Goal: Task Accomplishment & Management: Use online tool/utility

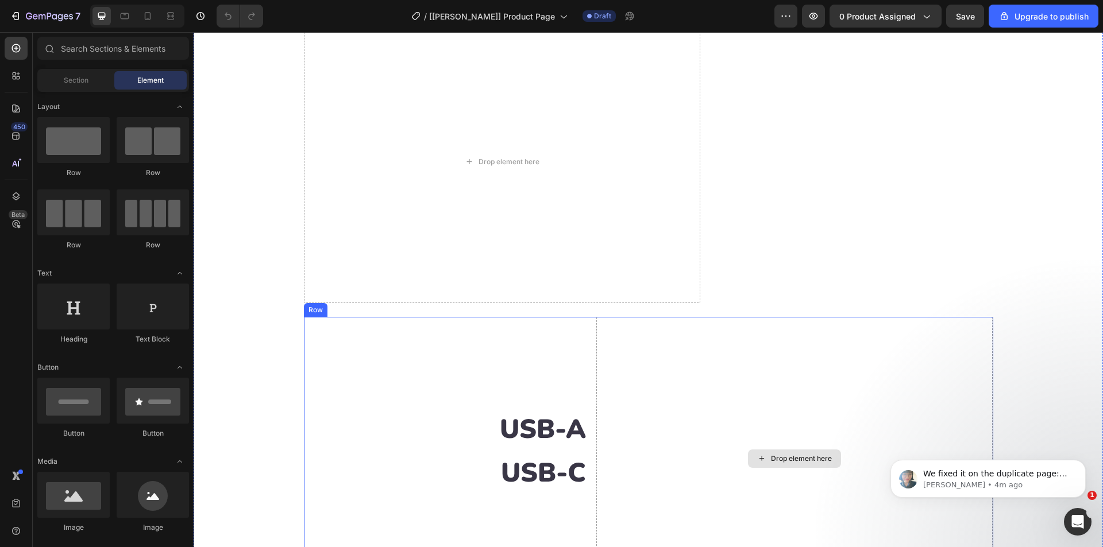
scroll to position [1034, 0]
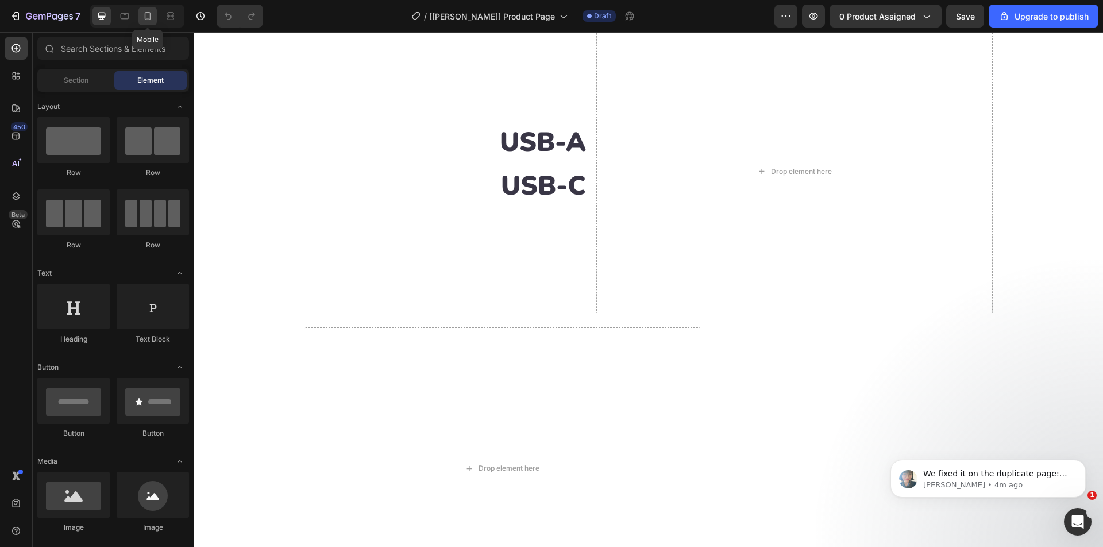
click at [145, 15] on icon at bounding box center [148, 16] width 6 height 8
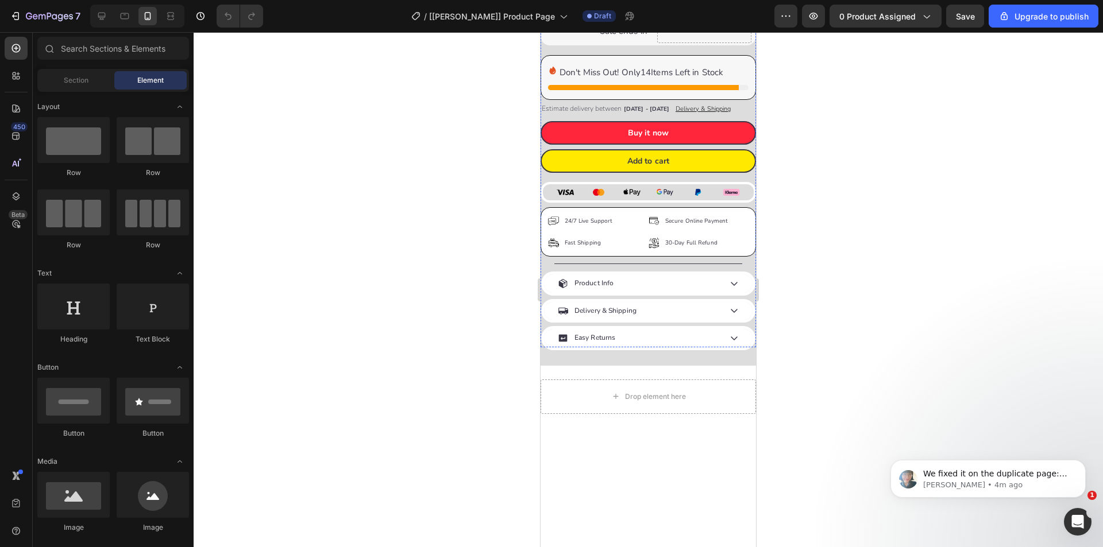
scroll to position [689, 0]
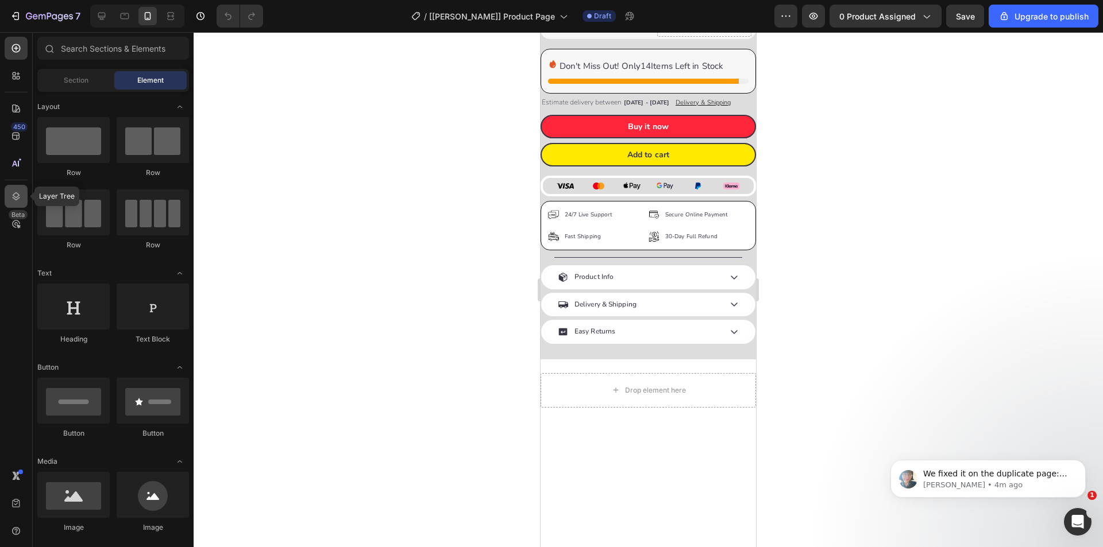
click at [16, 204] on div at bounding box center [16, 196] width 23 height 23
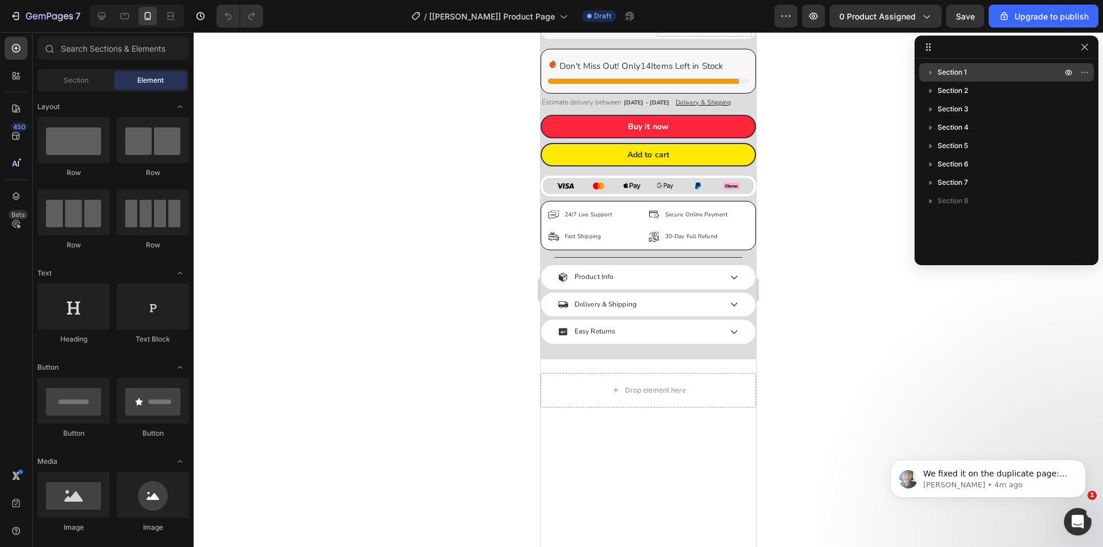
click at [960, 66] on div "Section 1" at bounding box center [1006, 72] width 165 height 18
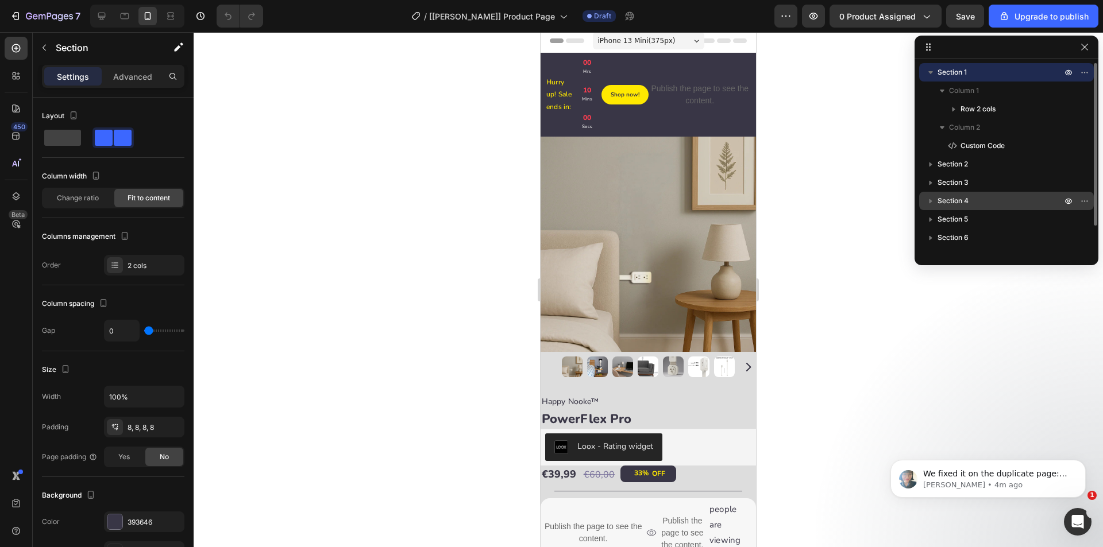
scroll to position [0, 0]
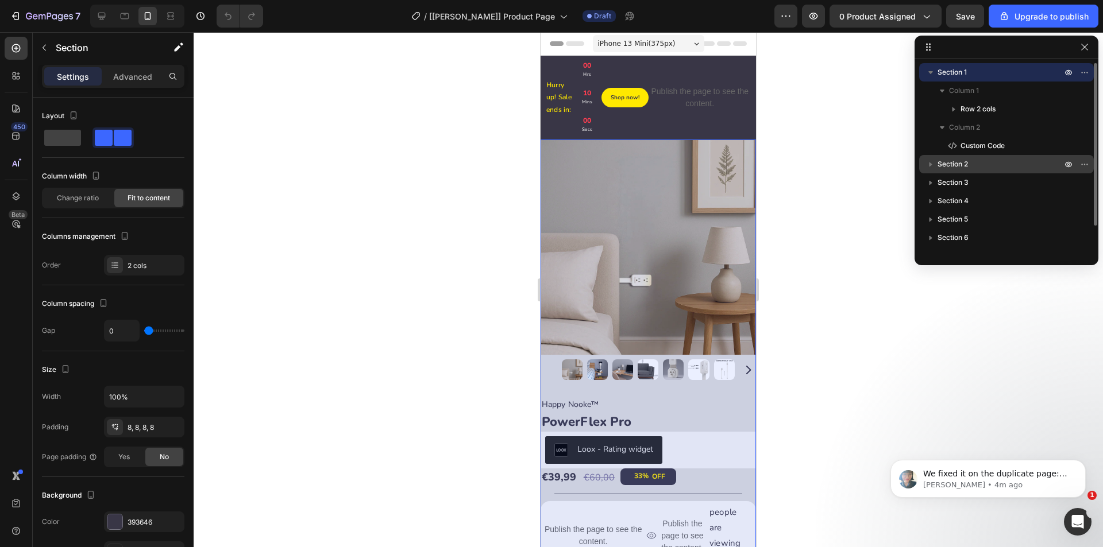
click at [957, 165] on span "Section 2" at bounding box center [952, 164] width 30 height 11
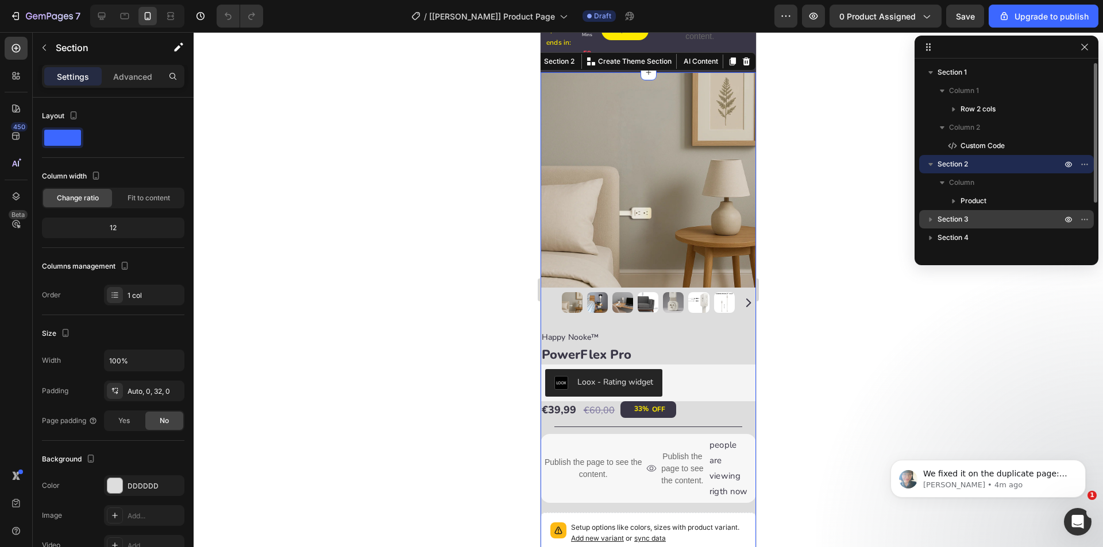
click at [960, 225] on span "Section 3" at bounding box center [952, 219] width 31 height 11
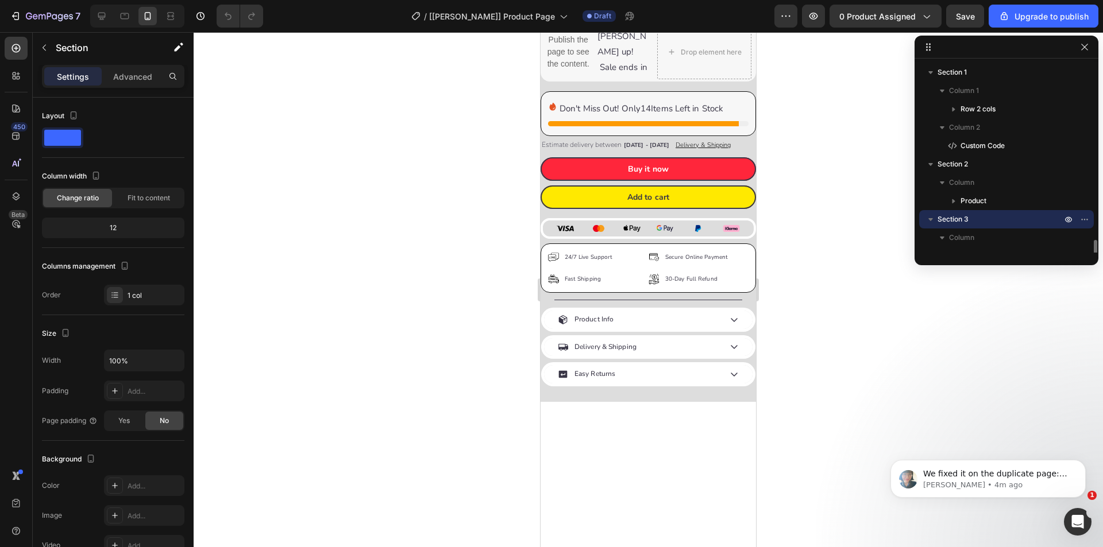
scroll to position [115, 0]
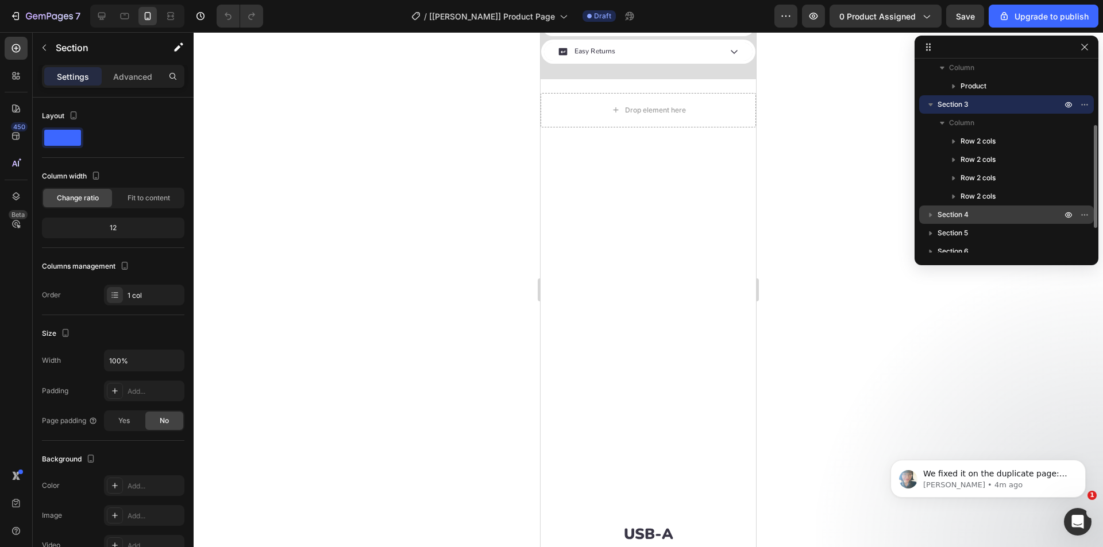
click at [965, 222] on div "Section 4" at bounding box center [1006, 215] width 165 height 18
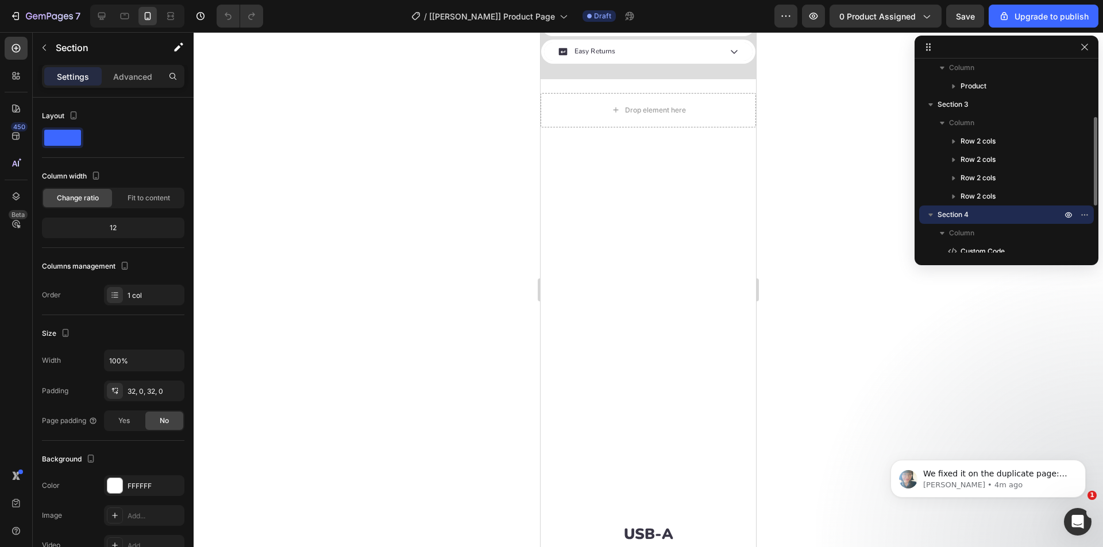
scroll to position [1418, 0]
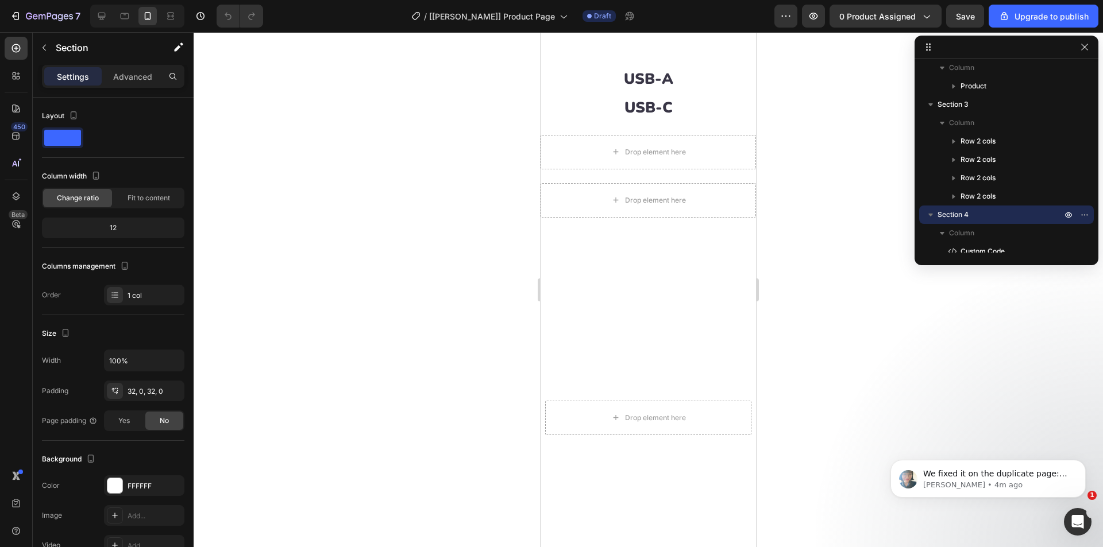
click at [964, 301] on span "Section 6" at bounding box center [952, 306] width 31 height 11
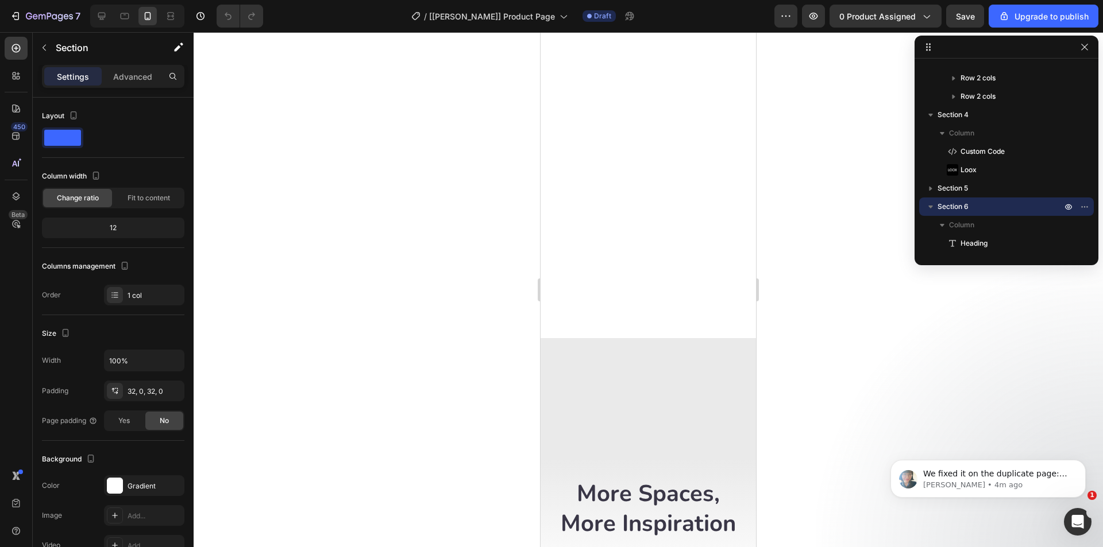
scroll to position [3252, 0]
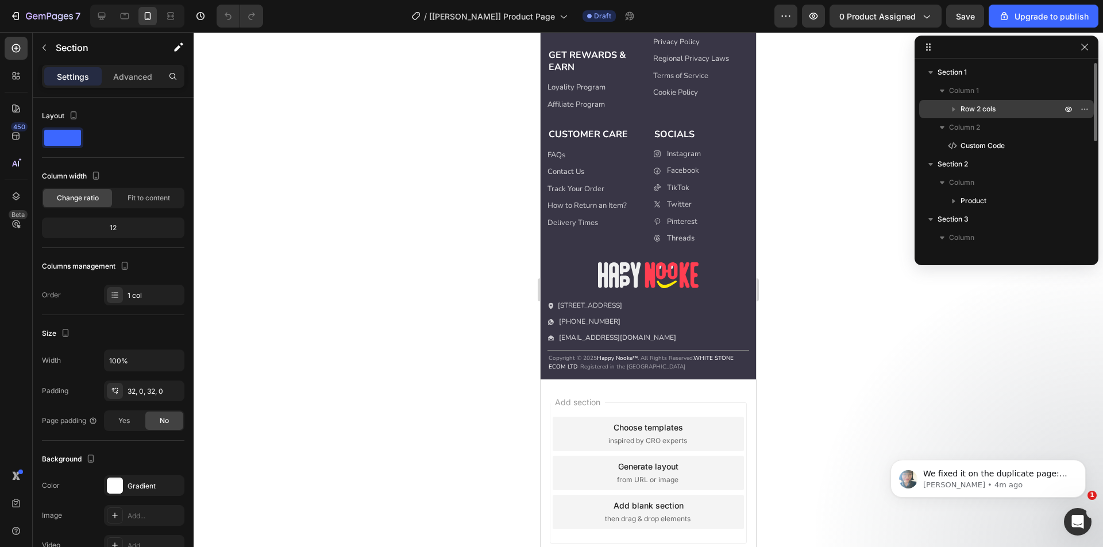
click at [993, 105] on span "Row 2 cols" at bounding box center [977, 108] width 35 height 11
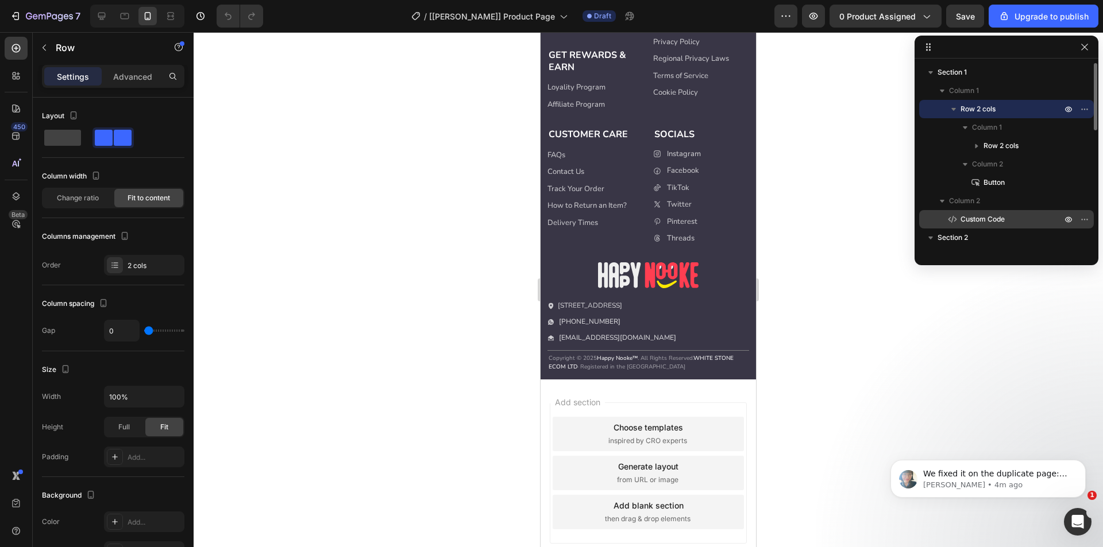
click at [998, 219] on span "Custom Code" at bounding box center [982, 219] width 44 height 11
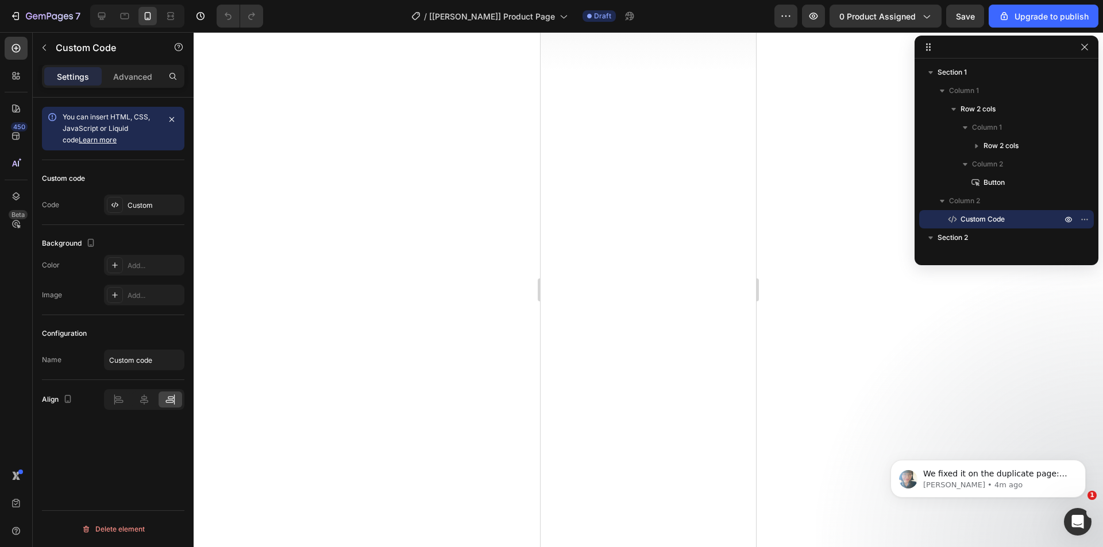
scroll to position [2416, 0]
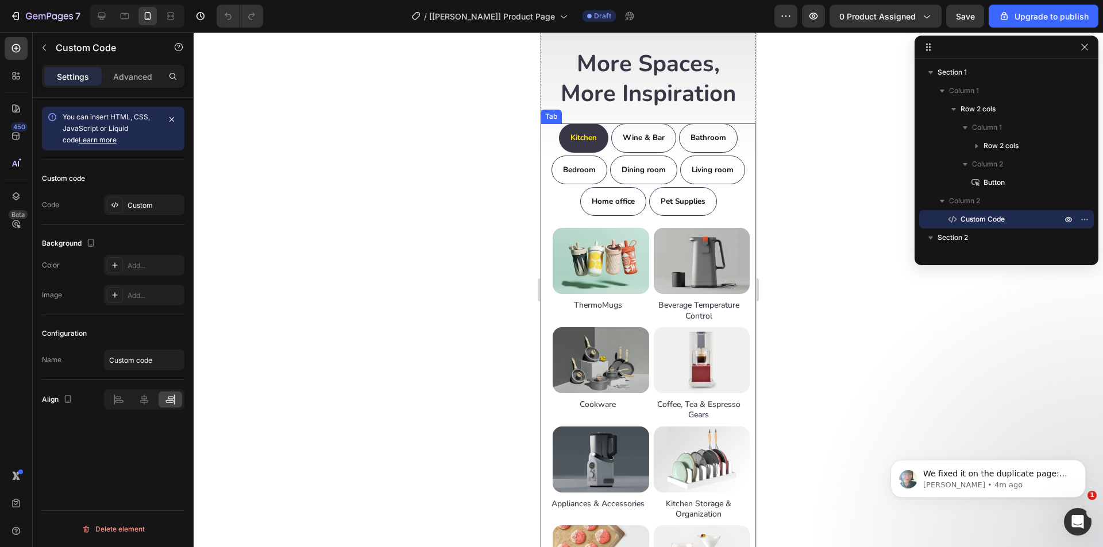
click at [551, 152] on ul "Kitchen Wine & Bar Bathroom Bedroom Dining room Living room Home office Pet Sup…" at bounding box center [647, 169] width 215 height 92
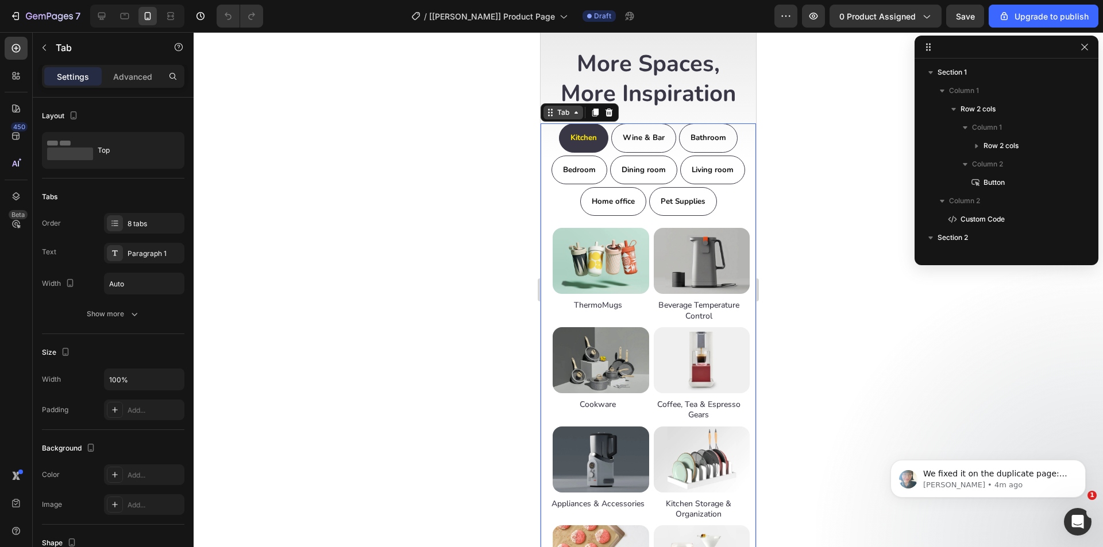
scroll to position [401, 0]
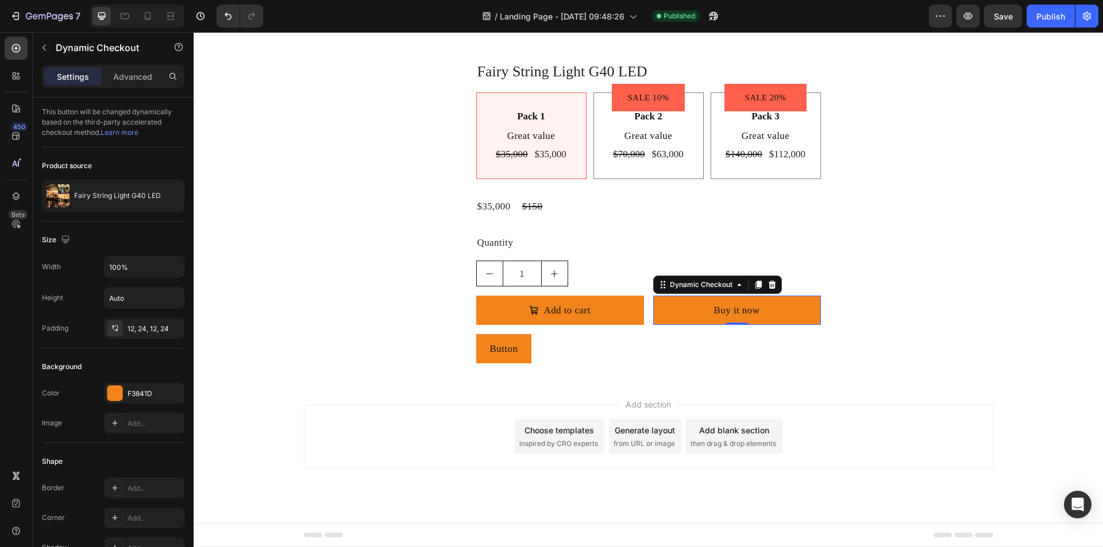
scroll to position [388, 0]
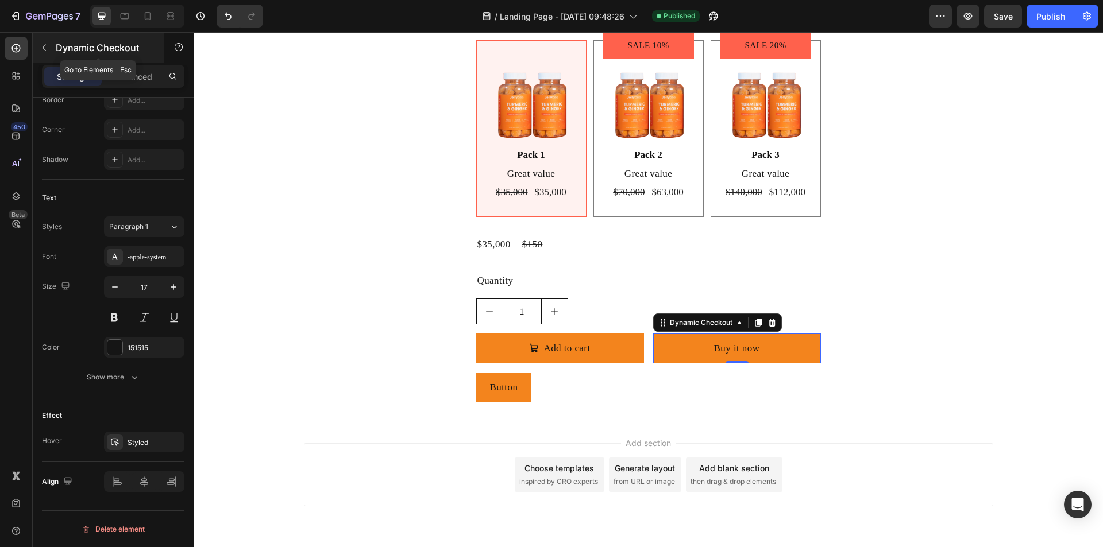
click at [50, 53] on button "button" at bounding box center [44, 47] width 18 height 18
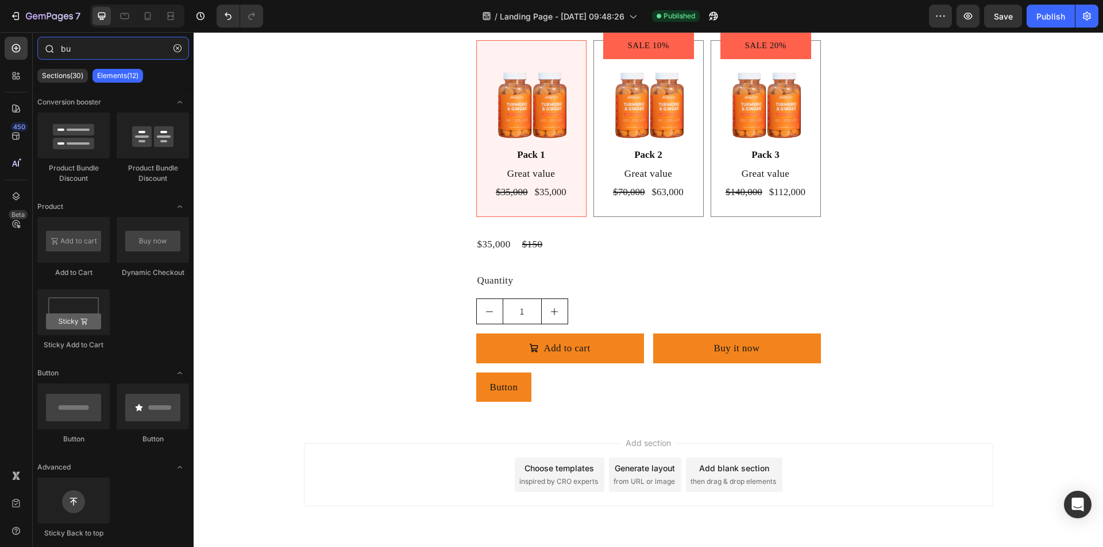
click at [103, 50] on input "bu" at bounding box center [113, 48] width 152 height 23
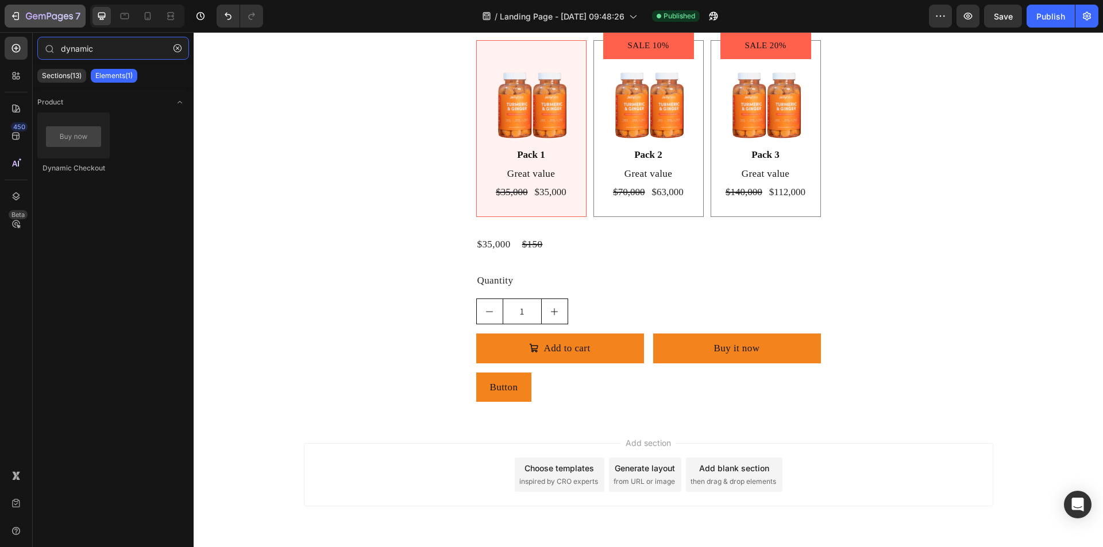
type input "dynamic"
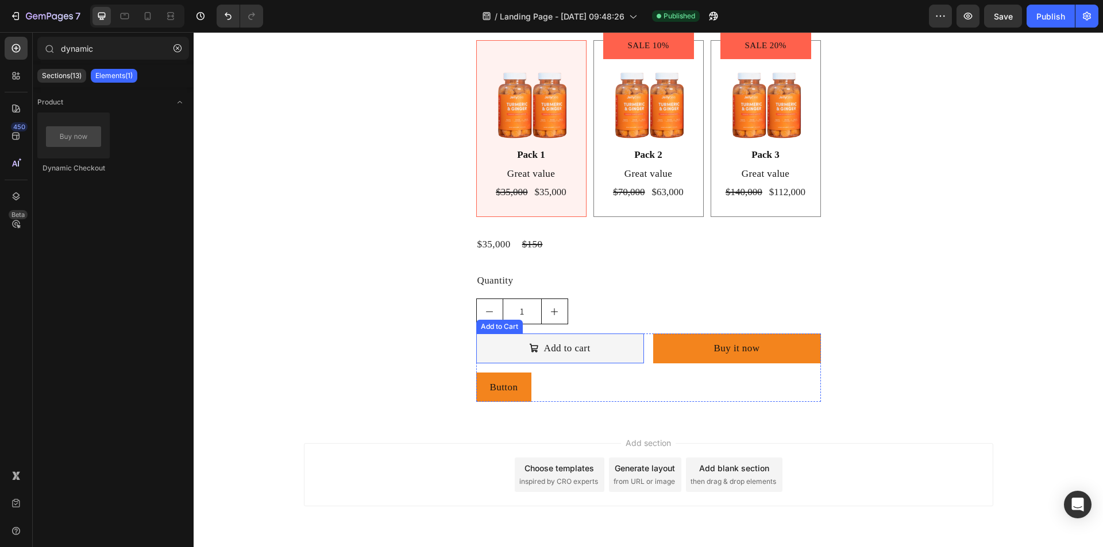
click at [505, 348] on button "Add to cart" at bounding box center [560, 348] width 168 height 29
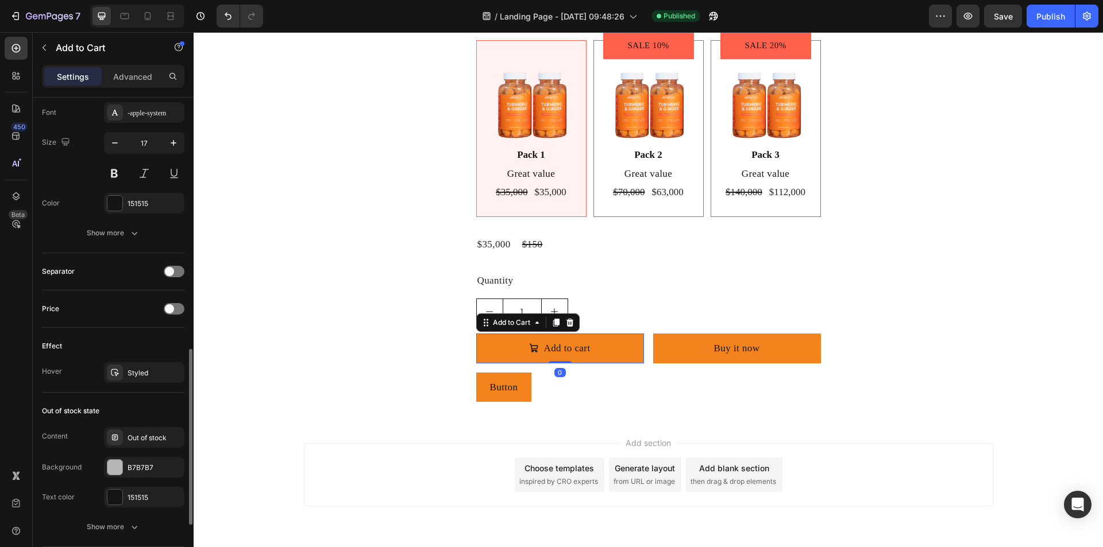
scroll to position [839, 0]
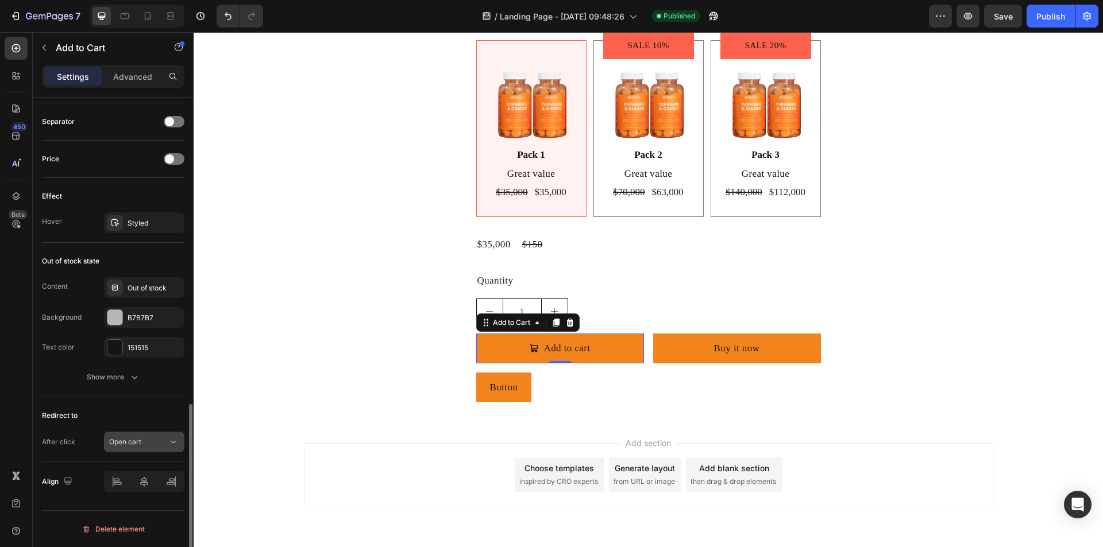
click at [163, 437] on div "Open cart" at bounding box center [138, 442] width 59 height 10
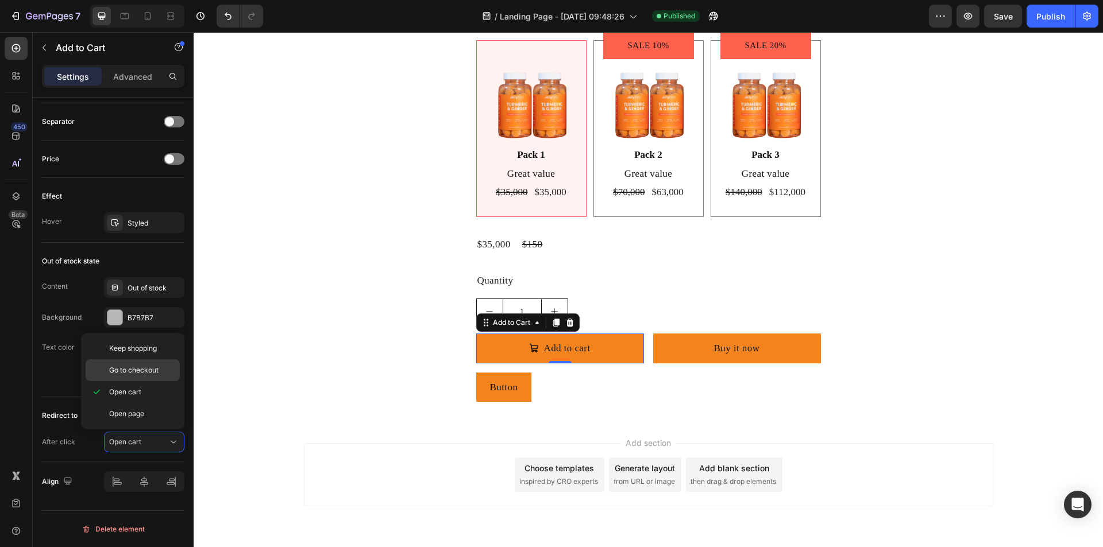
click at [151, 374] on span "Go to checkout" at bounding box center [133, 370] width 49 height 10
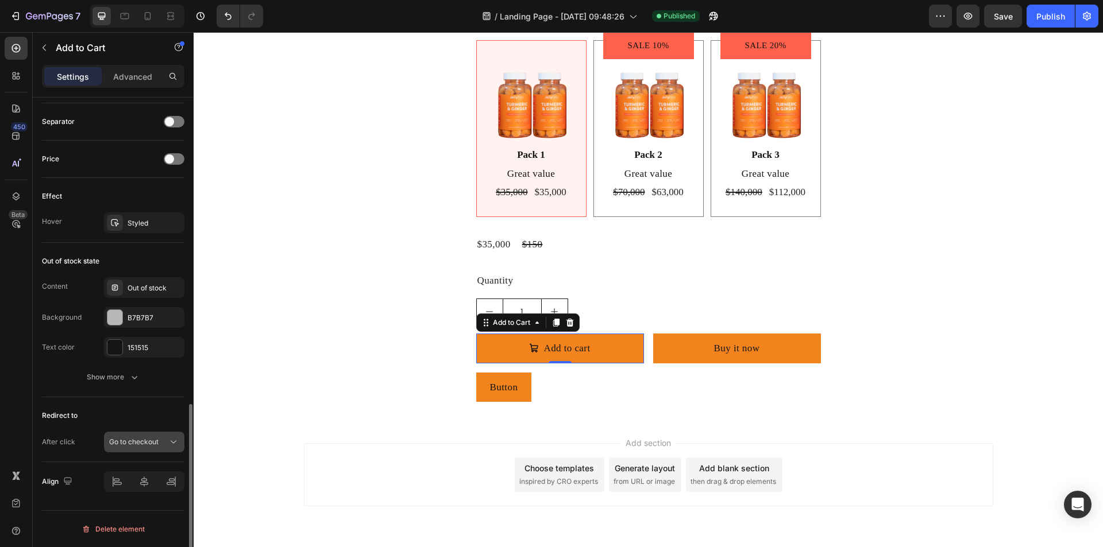
click at [154, 445] on span "Go to checkout" at bounding box center [133, 442] width 49 height 9
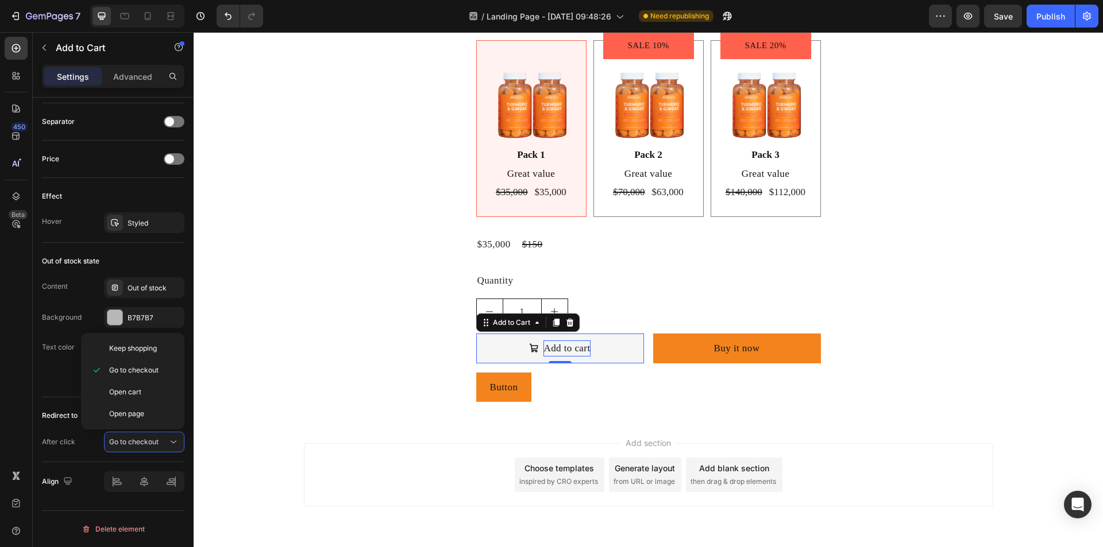
click at [560, 341] on div "Add to cart" at bounding box center [566, 349] width 47 height 16
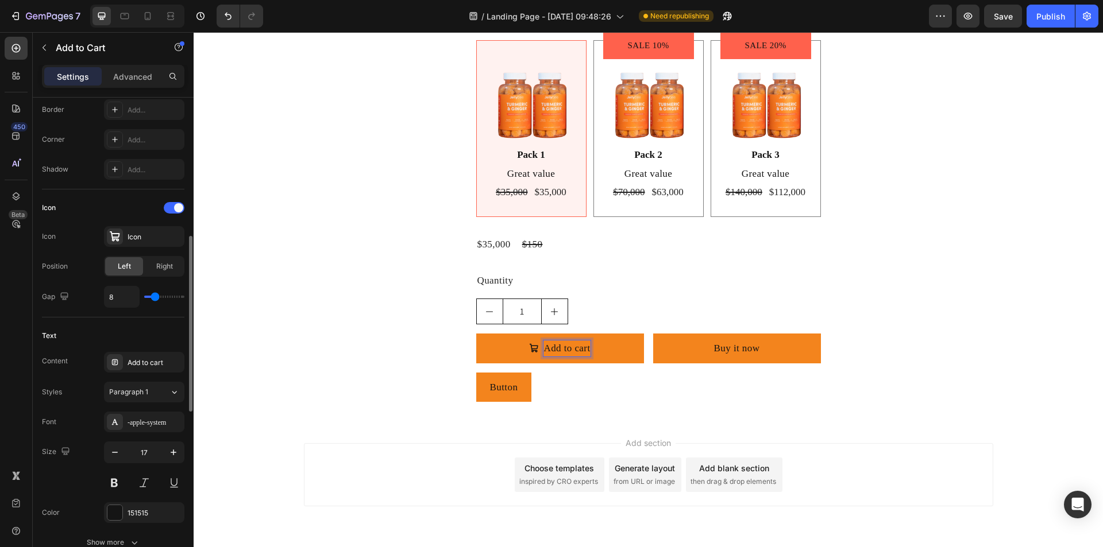
scroll to position [552, 0]
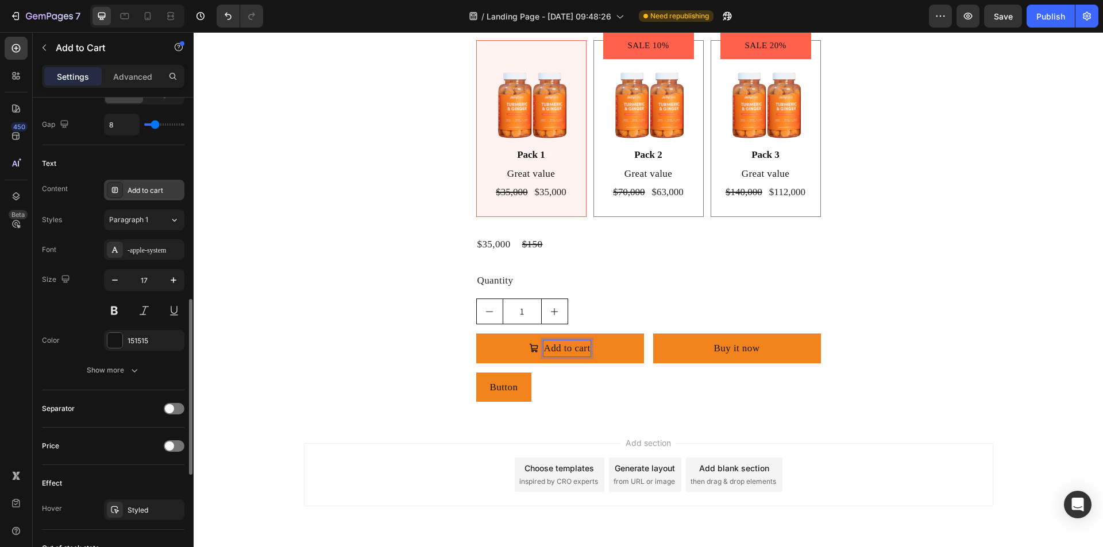
click at [154, 188] on div "Add to cart" at bounding box center [155, 191] width 54 height 10
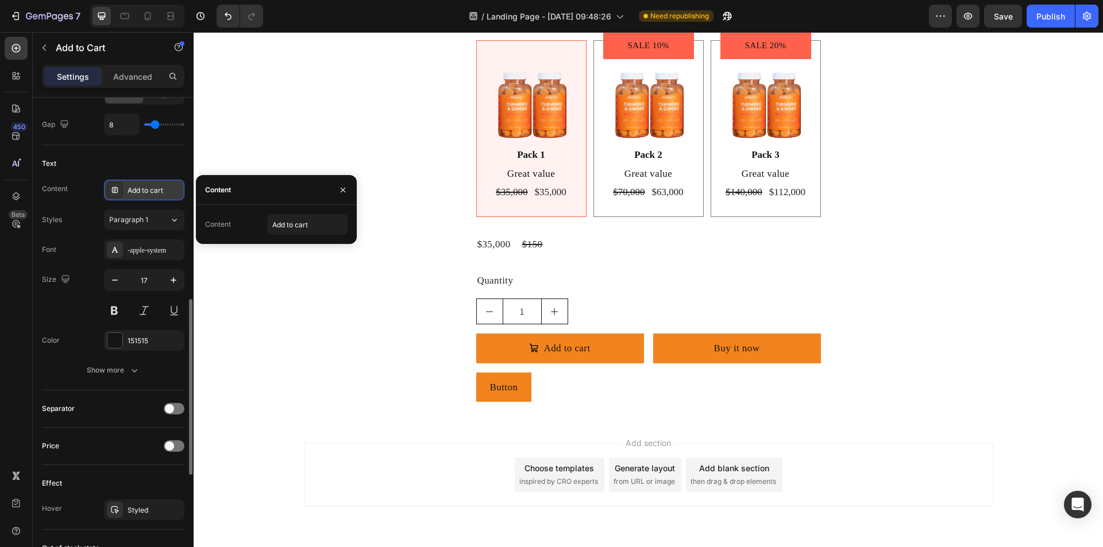
click at [154, 188] on div "Add to cart" at bounding box center [155, 191] width 54 height 10
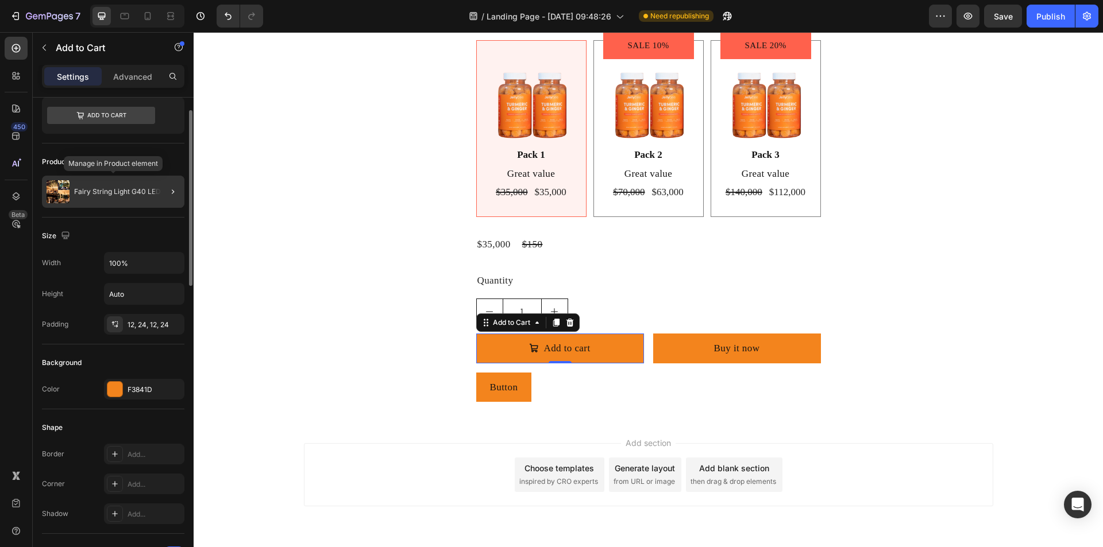
scroll to position [0, 0]
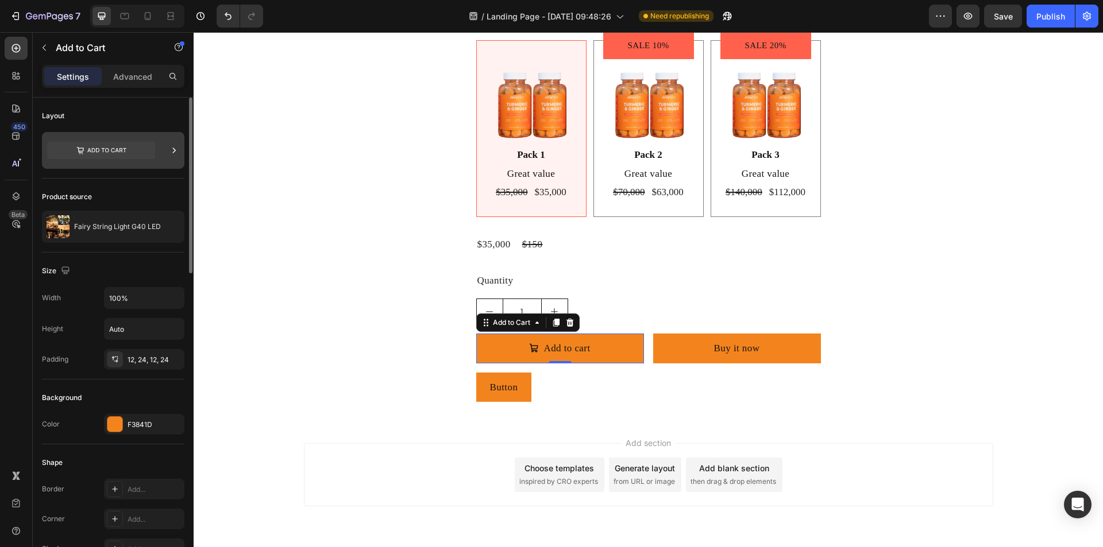
click at [132, 148] on icon at bounding box center [101, 150] width 108 height 17
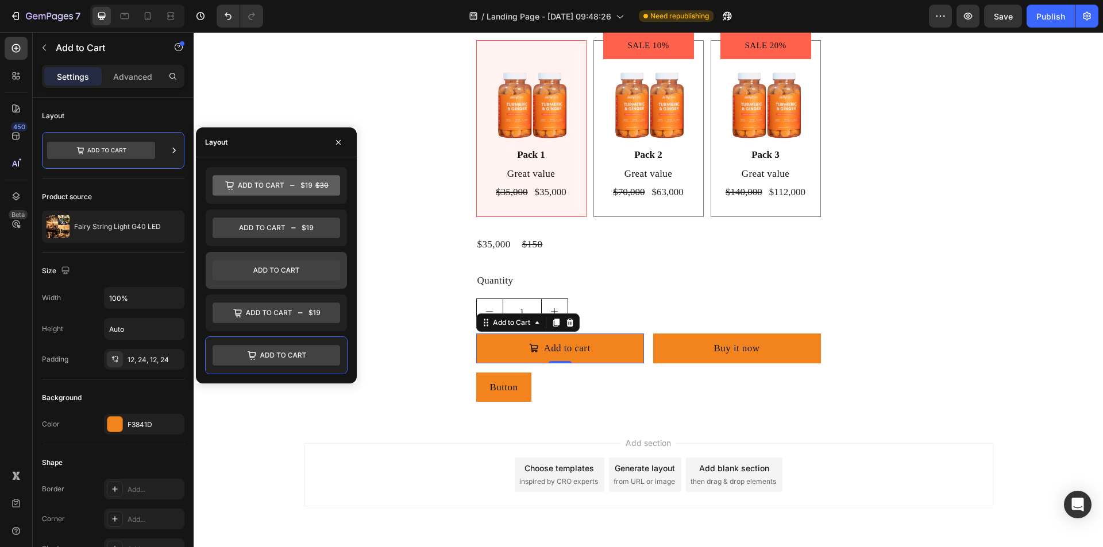
click at [276, 271] on icon at bounding box center [277, 270] width 128 height 21
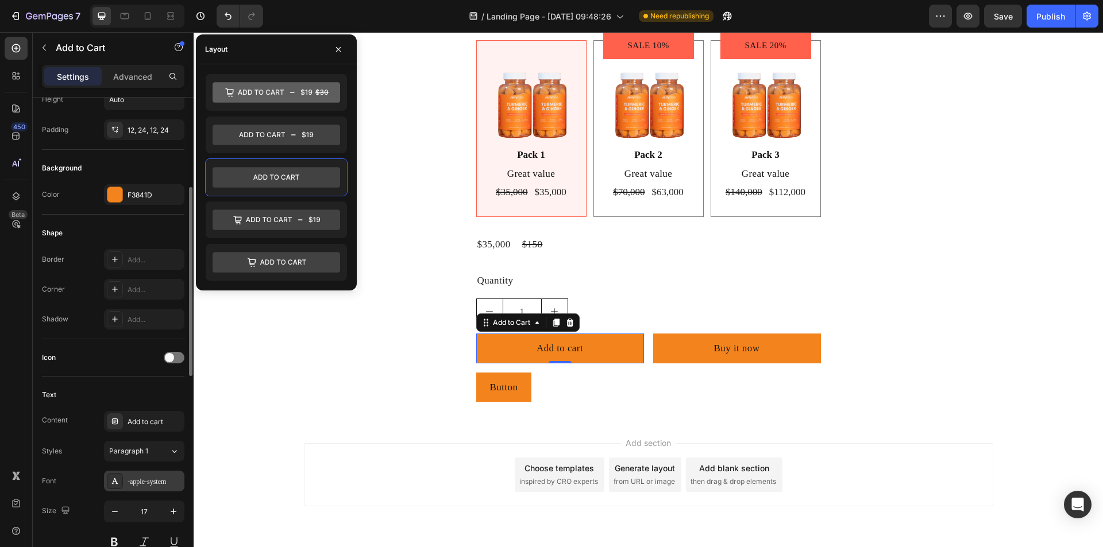
scroll to position [402, 0]
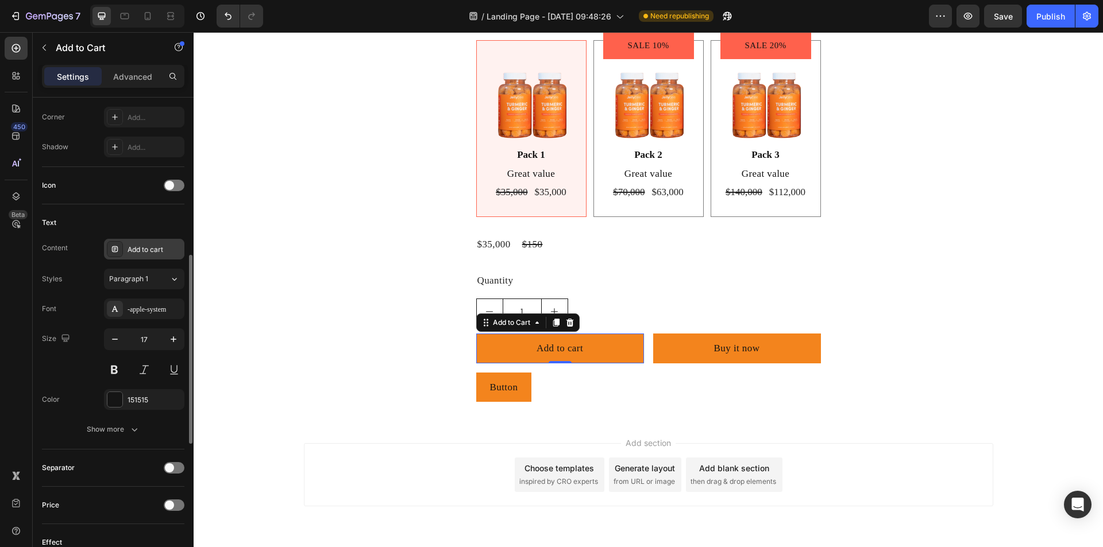
click at [142, 254] on div "Add to cart" at bounding box center [155, 250] width 54 height 10
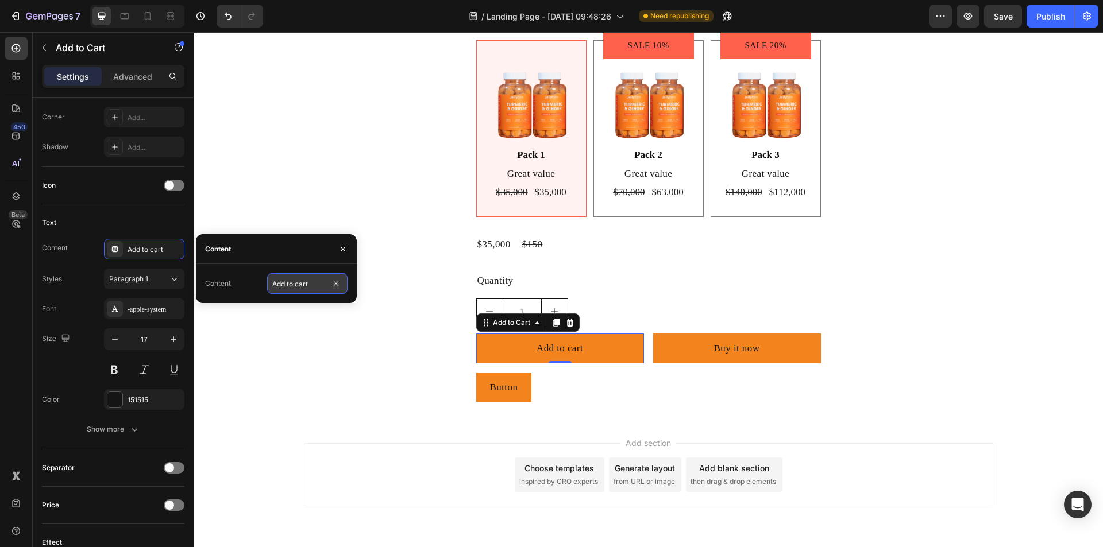
click at [291, 283] on input "Add to cart" at bounding box center [307, 283] width 80 height 21
type input "Buy It Now"
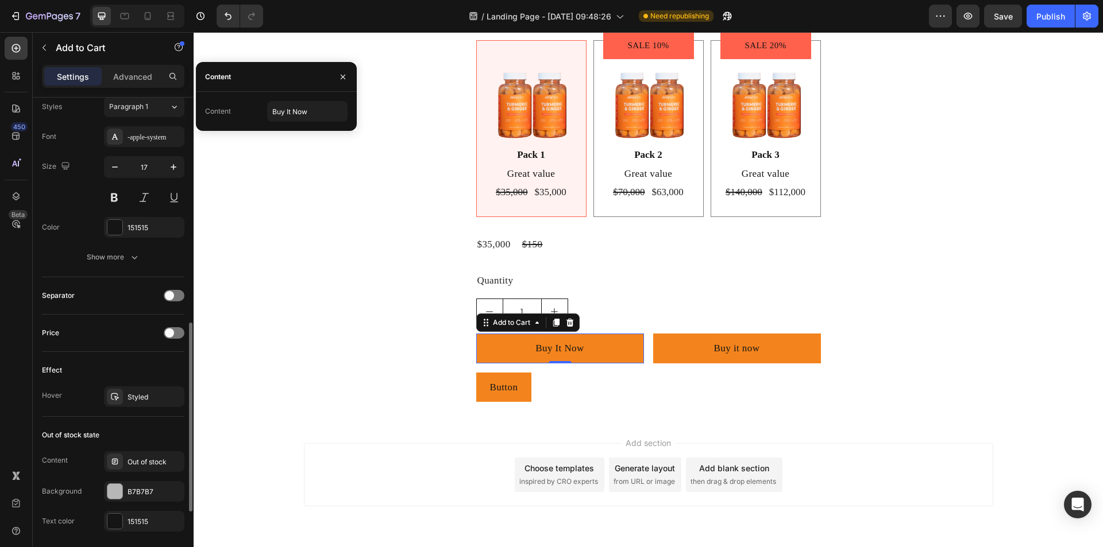
scroll to position [747, 0]
